Goal: Answer question/provide support: Share knowledge or assist other users

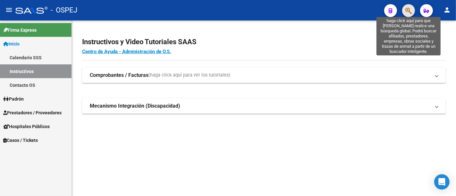
click at [406, 9] on icon "button" at bounding box center [409, 10] width 6 height 7
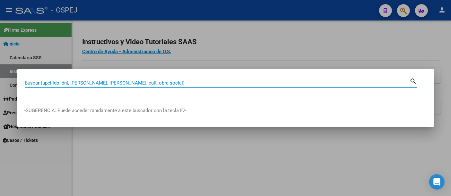
drag, startPoint x: 123, startPoint y: 82, endPoint x: 249, endPoint y: 46, distance: 131.6
click at [249, 46] on div at bounding box center [225, 98] width 451 height 196
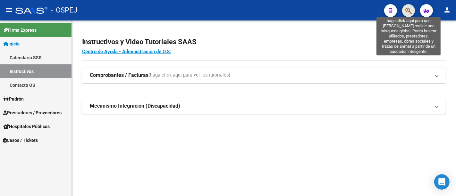
click at [410, 9] on icon "button" at bounding box center [409, 10] width 6 height 7
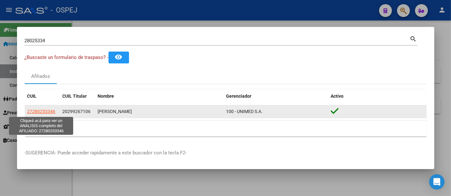
click at [40, 114] on span "27280253346" at bounding box center [41, 111] width 28 height 5
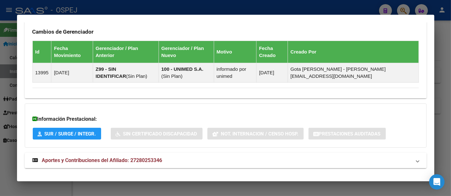
scroll to position [455, 0]
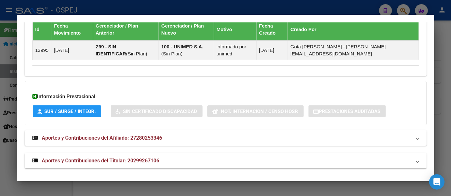
click at [198, 8] on div at bounding box center [225, 98] width 451 height 196
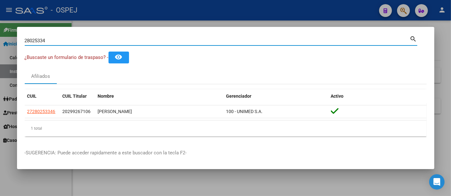
click at [156, 41] on input "28025334" at bounding box center [217, 41] width 385 height 6
type input "2"
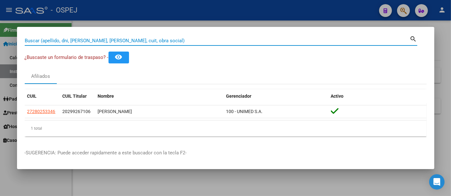
paste input "28153859"
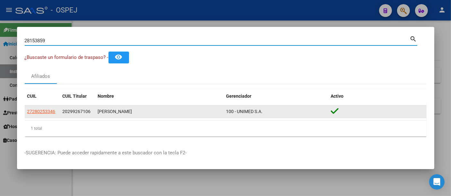
type input "28153859"
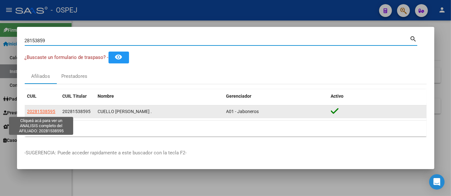
click at [37, 111] on span "20281538595" at bounding box center [41, 111] width 28 height 5
type textarea "20281538595"
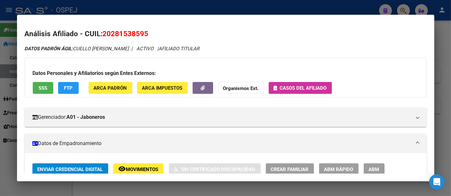
click at [297, 87] on span "Casos del afiliado" at bounding box center [303, 88] width 47 height 6
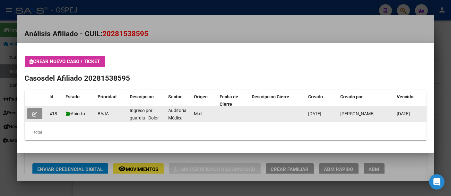
click at [35, 115] on icon "button" at bounding box center [34, 114] width 5 height 5
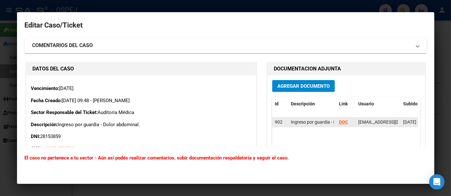
click at [339, 120] on strong "DOC" at bounding box center [343, 122] width 9 height 5
